Goal: Check status: Check status

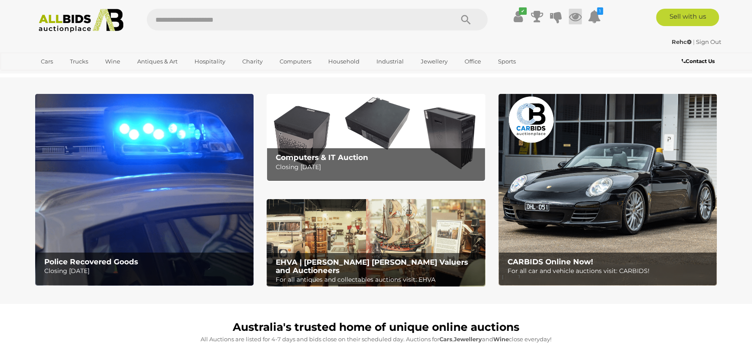
click at [578, 20] on icon at bounding box center [575, 17] width 13 height 16
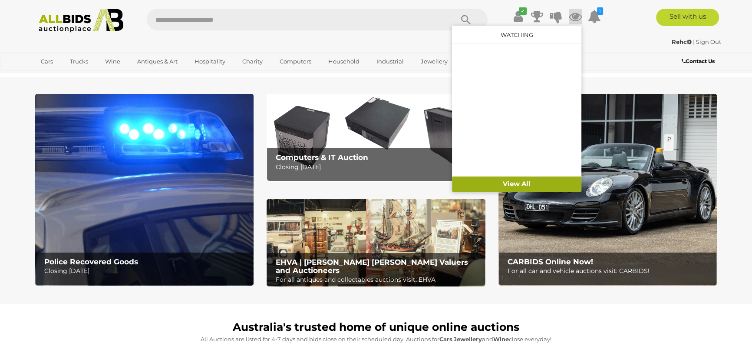
click at [517, 183] on link "View All" at bounding box center [516, 183] width 129 height 15
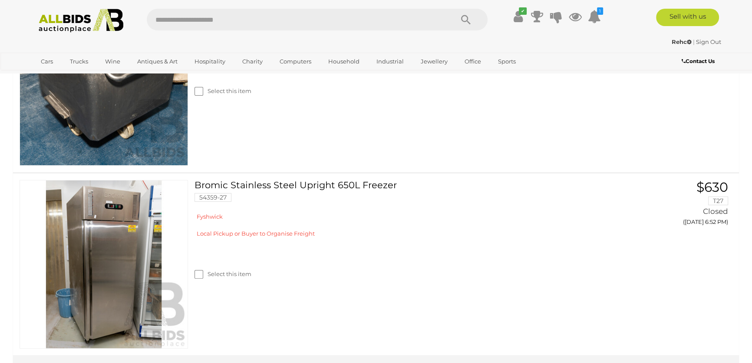
scroll to position [316, 0]
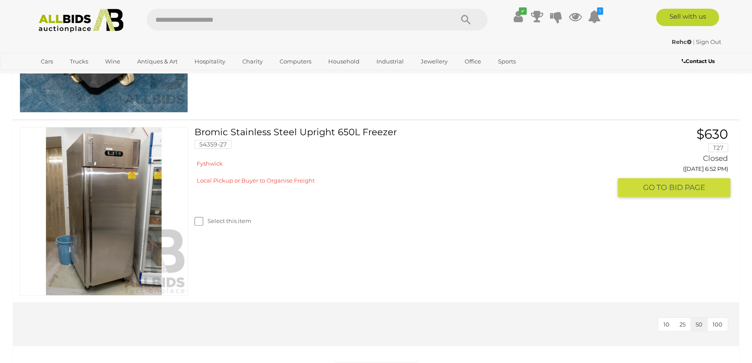
click at [313, 130] on link "Bromic Stainless Steel Upright 650L Freezer 54359-27" at bounding box center [406, 141] width 410 height 28
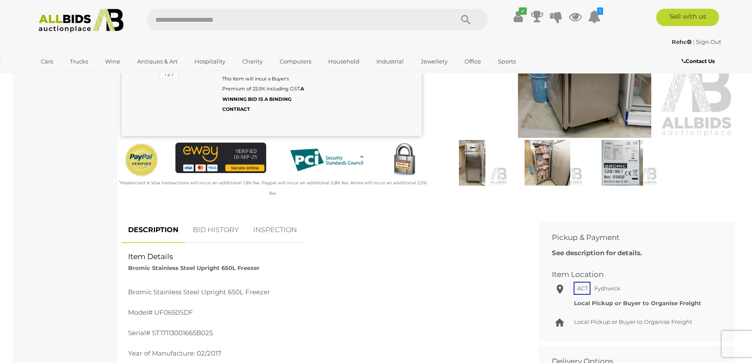
scroll to position [237, 0]
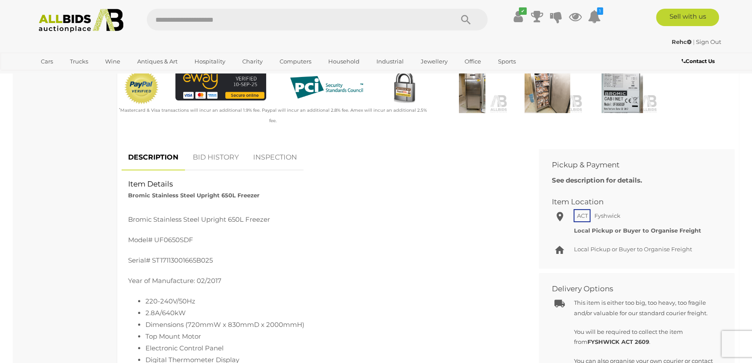
drag, startPoint x: 221, startPoint y: 147, endPoint x: 231, endPoint y: 139, distance: 12.3
click at [222, 147] on link "BID HISTORY" at bounding box center [215, 158] width 59 height 26
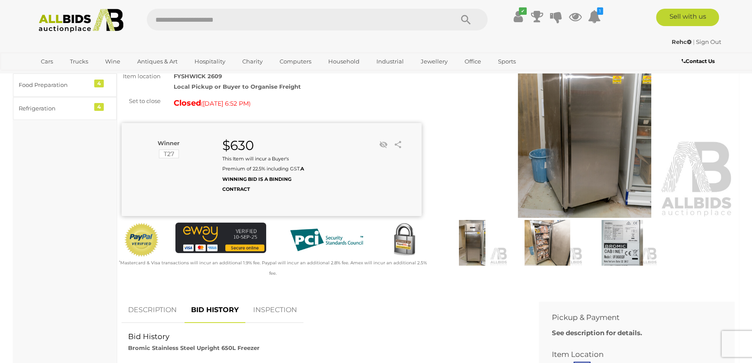
scroll to position [0, 0]
